Goal: Check status

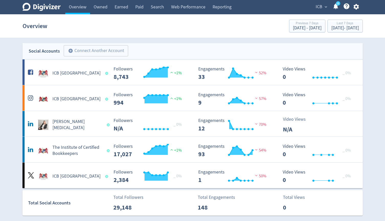
click at [316, 9] on span "ICB" at bounding box center [319, 7] width 7 height 8
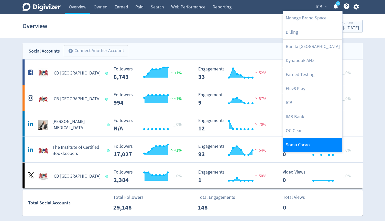
click at [291, 142] on link "Soma Cacao" at bounding box center [312, 145] width 59 height 14
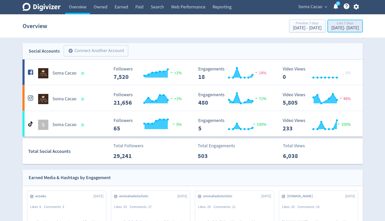
click at [331, 27] on div "[DATE] - [DATE]" at bounding box center [345, 28] width 28 height 5
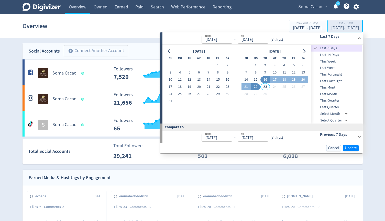
type input "[DATE]"
click at [255, 66] on button "1" at bounding box center [255, 65] width 9 height 7
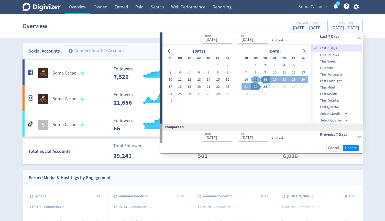
type input "[DATE]"
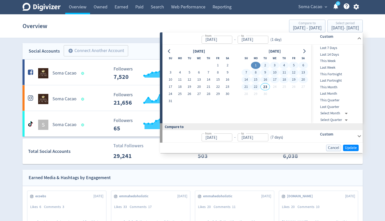
click at [255, 87] on button "22" at bounding box center [255, 86] width 9 height 7
type input "[DATE]"
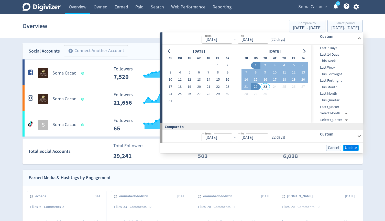
click at [346, 149] on span "Update" at bounding box center [351, 148] width 12 height 4
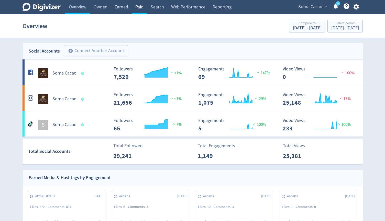
click at [142, 7] on link "Paid" at bounding box center [139, 7] width 15 height 14
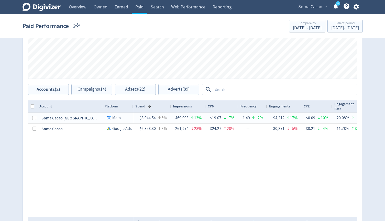
scroll to position [248, 0]
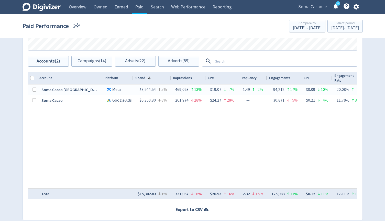
click at [226, 62] on textarea at bounding box center [284, 61] width 143 height 9
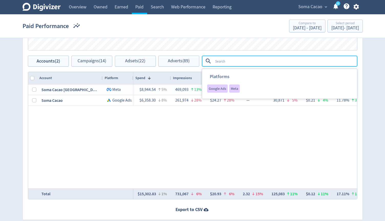
click at [360, 113] on div "Drag here to set row groups Drag here to set column labels Account Platform Spe…" at bounding box center [193, 136] width 340 height 128
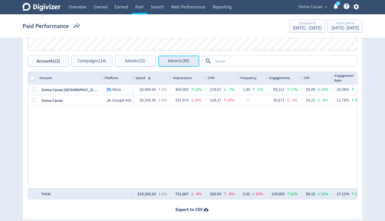
click at [186, 60] on span "Adverts (89)" at bounding box center [179, 61] width 22 height 5
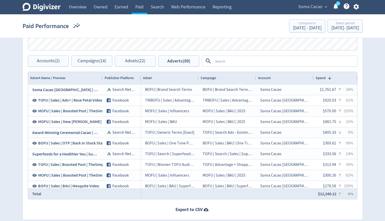
click at [230, 62] on textarea at bounding box center [284, 61] width 143 height 9
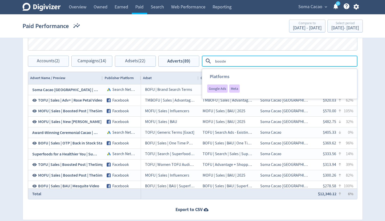
type textarea "boosted"
